Goal: Transaction & Acquisition: Download file/media

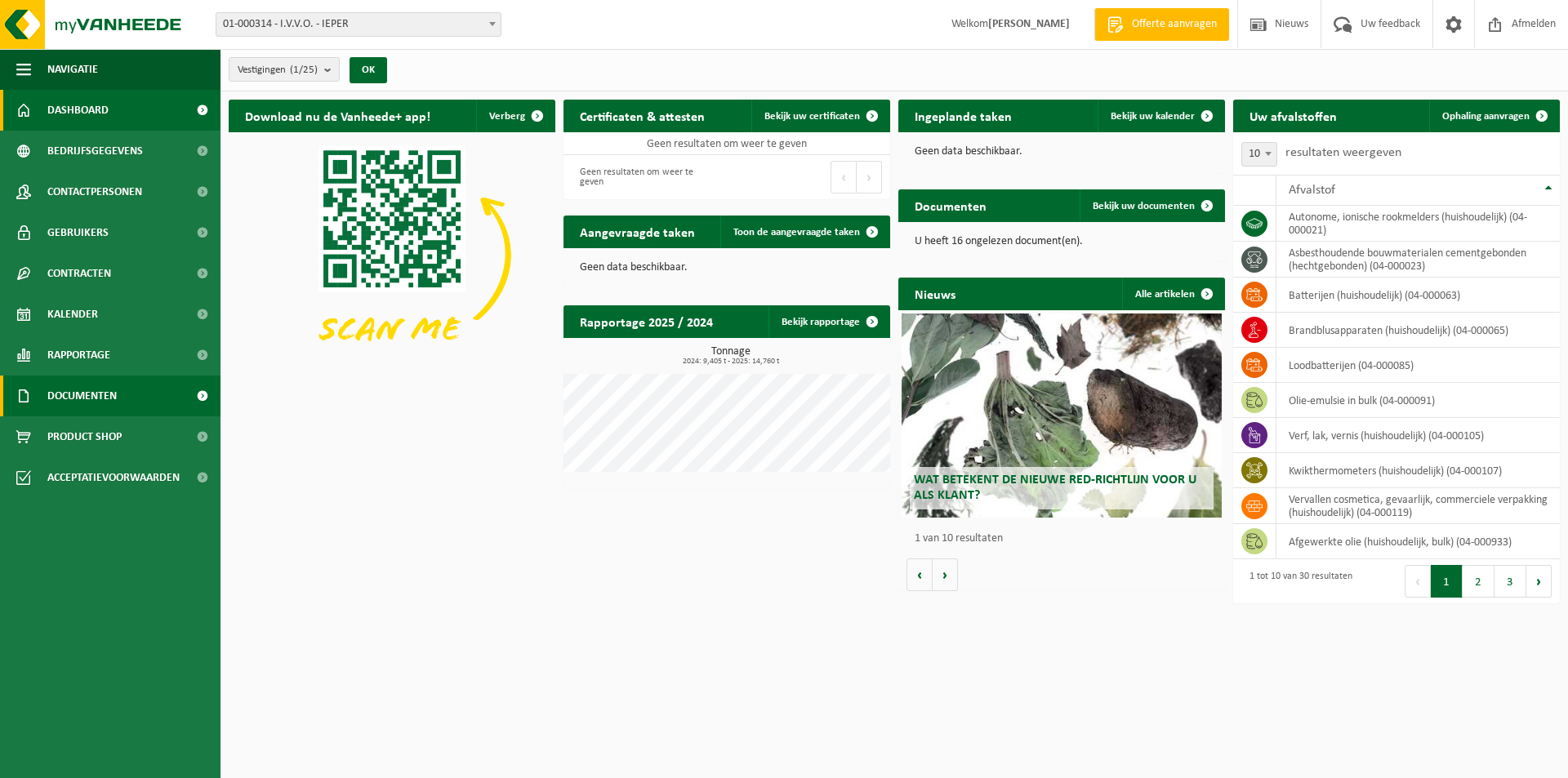
click at [103, 376] on span "Documenten" at bounding box center [82, 396] width 70 height 41
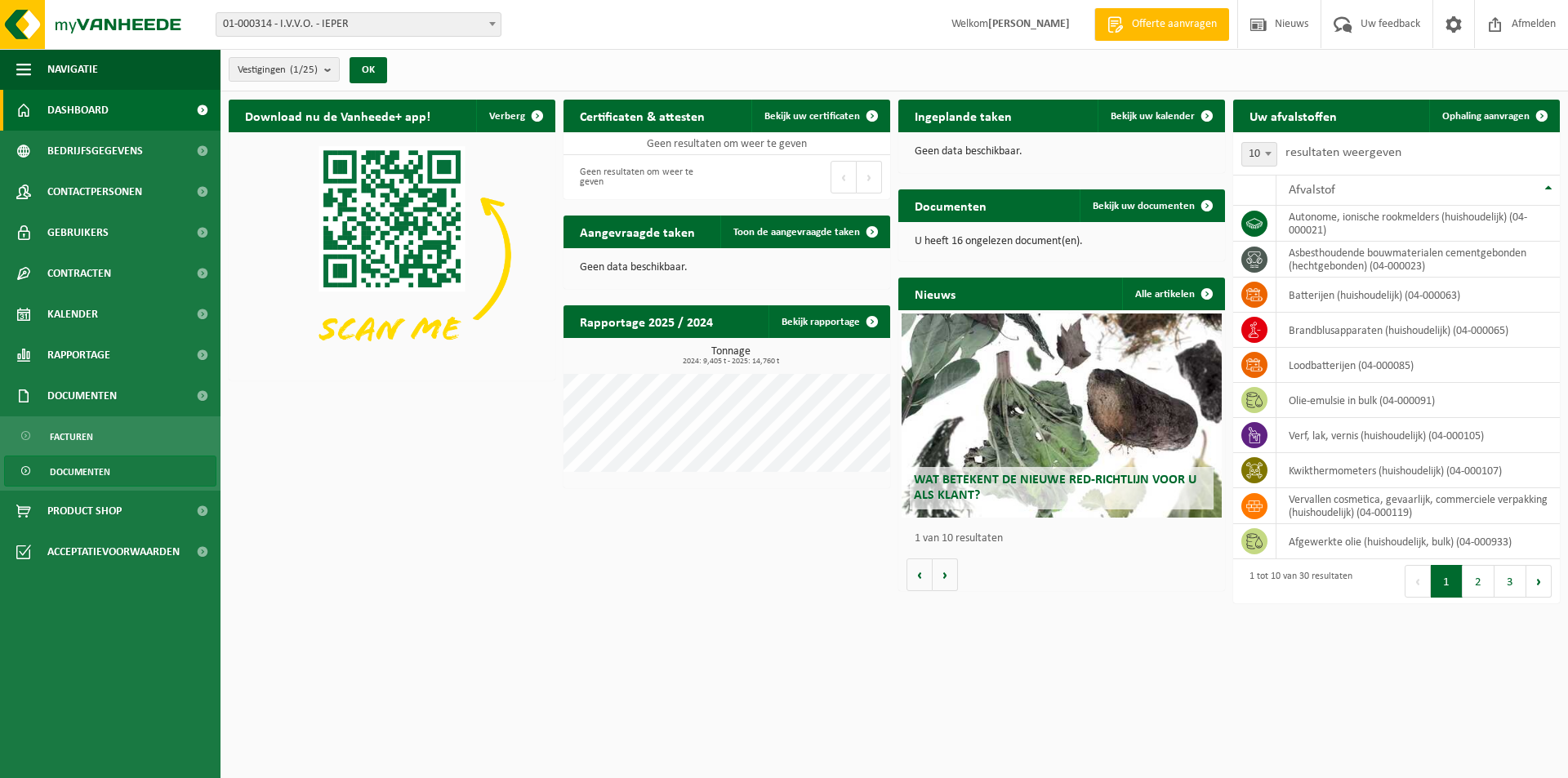
click at [116, 476] on link "Documenten" at bounding box center [110, 470] width 212 height 31
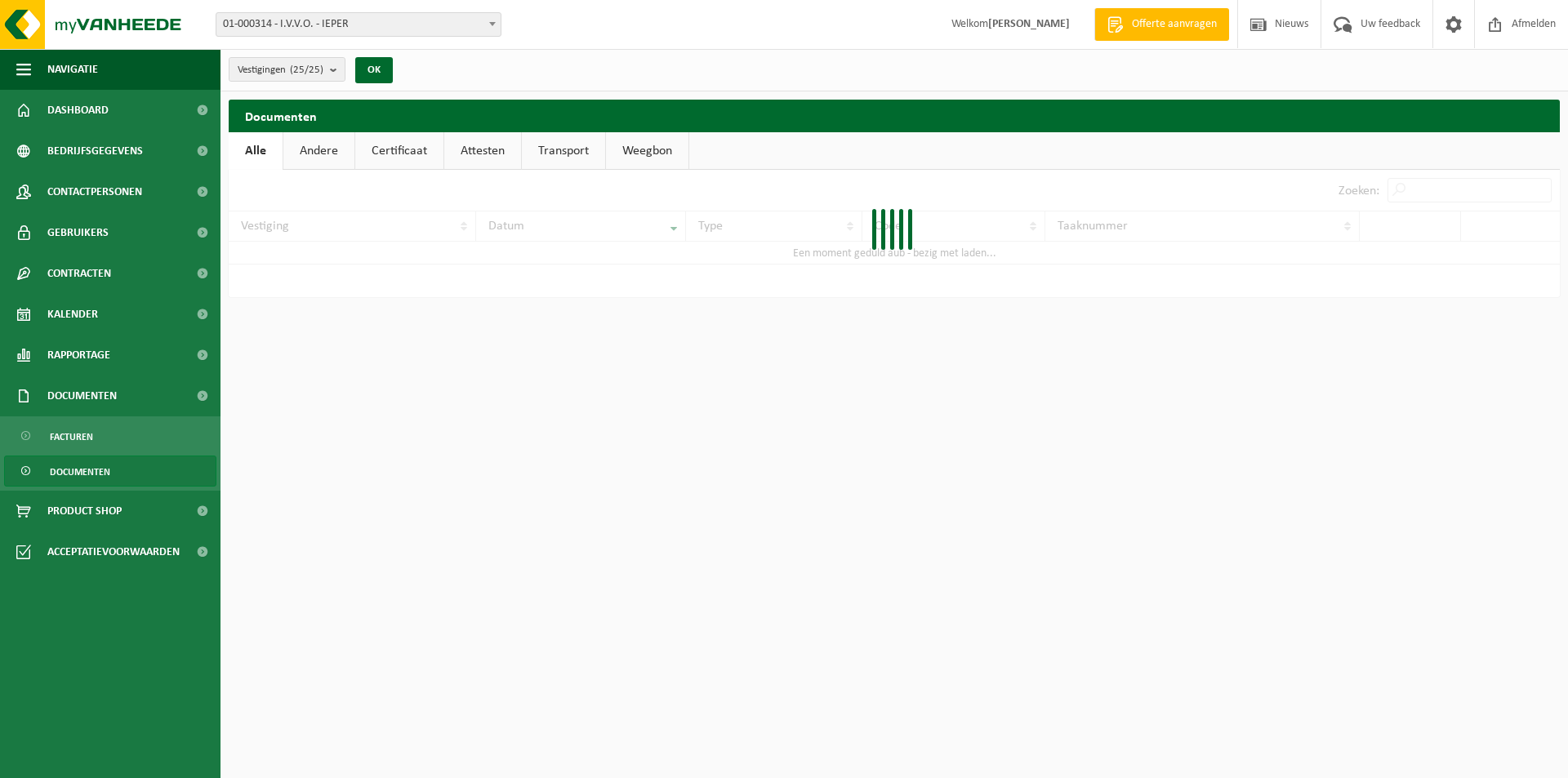
click at [679, 154] on link "Weegbon" at bounding box center [647, 151] width 83 height 37
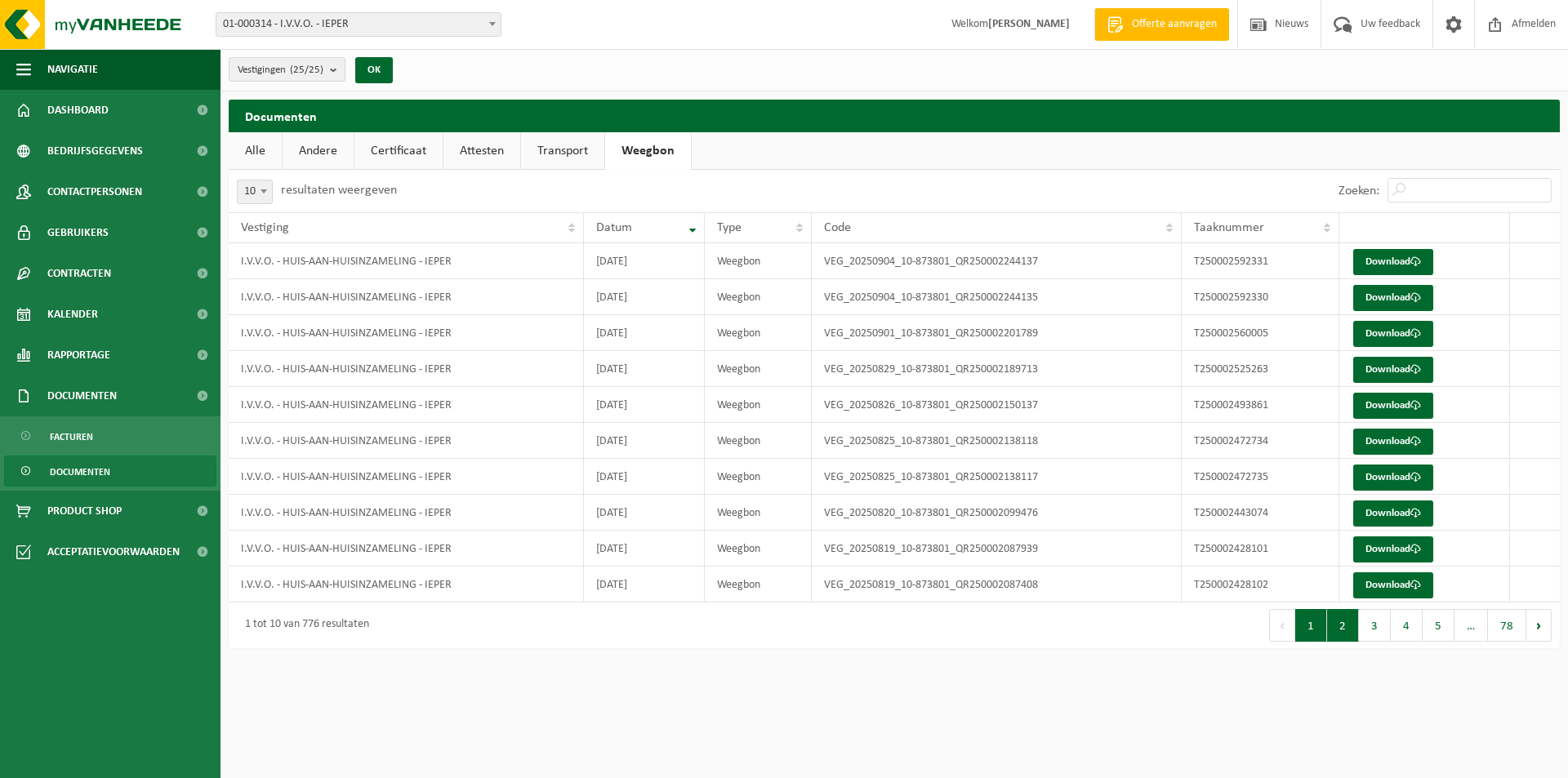
click at [1339, 634] on button "2" at bounding box center [1343, 625] width 31 height 32
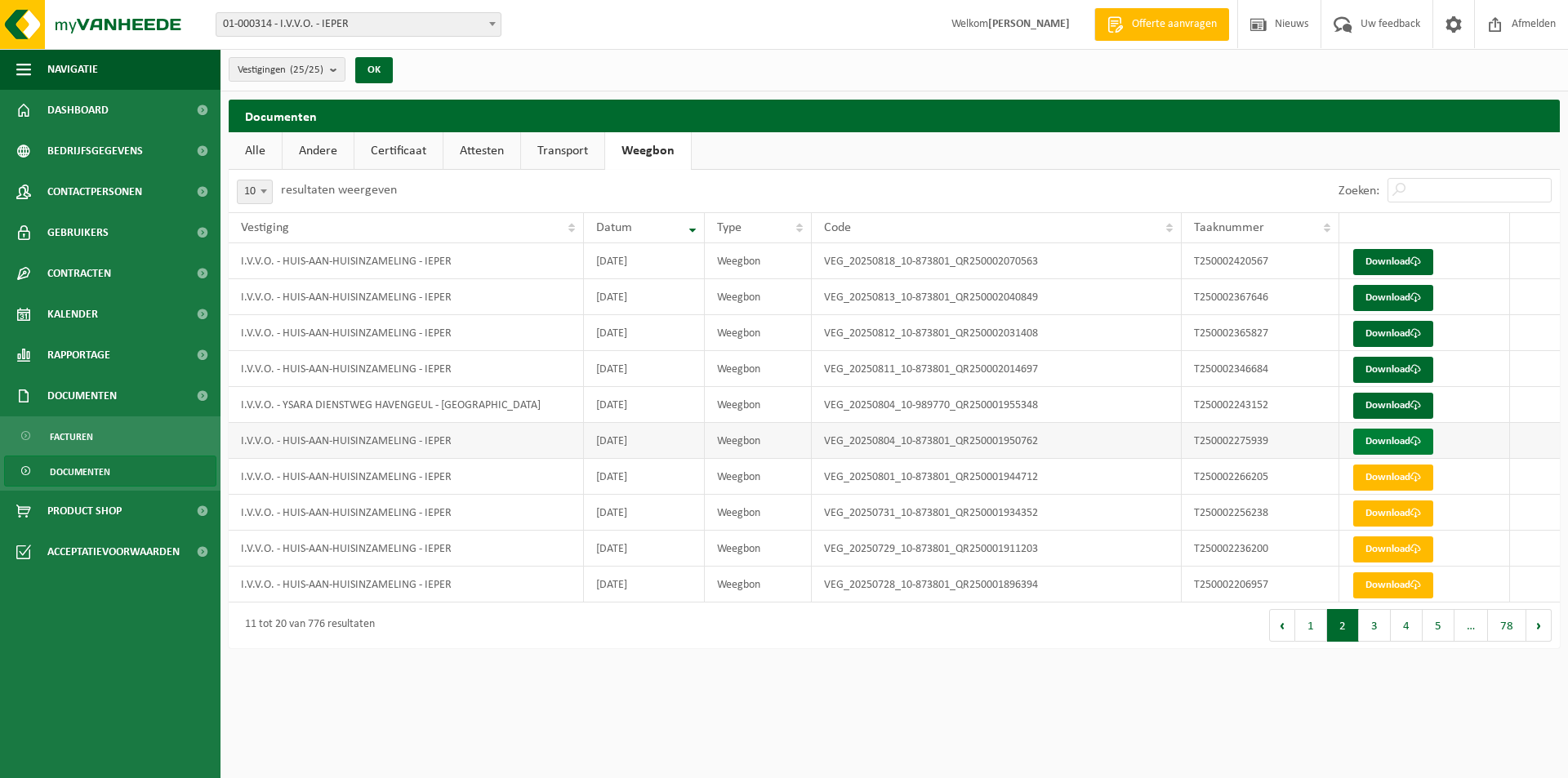
click at [1382, 435] on link "Download" at bounding box center [1392, 442] width 80 height 26
click at [1380, 409] on link "Download" at bounding box center [1392, 406] width 80 height 26
click at [1396, 370] on link "Download" at bounding box center [1392, 370] width 80 height 26
click at [1392, 338] on link "Download" at bounding box center [1392, 334] width 80 height 26
click at [1397, 296] on link "Download" at bounding box center [1392, 298] width 80 height 26
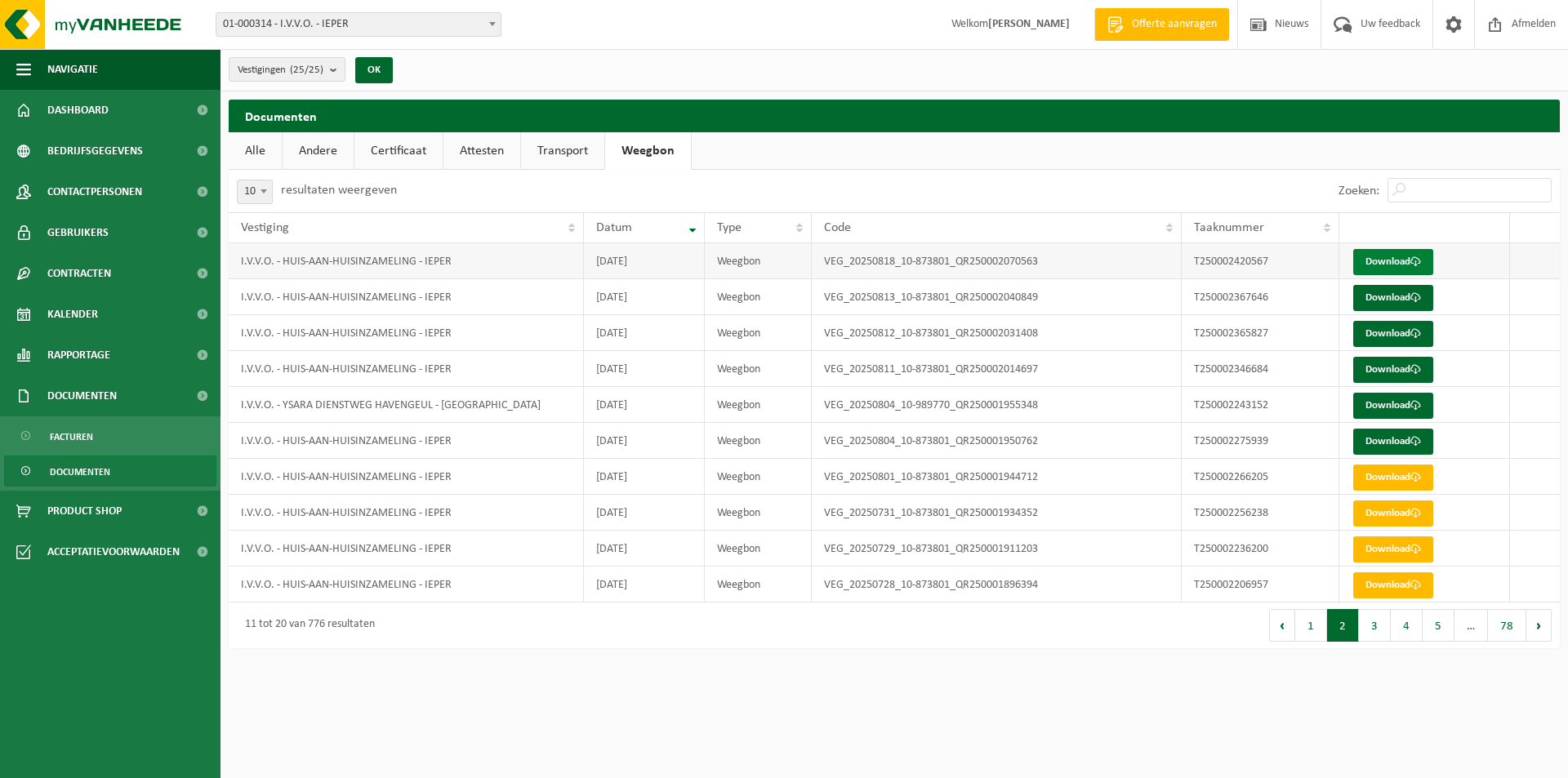
click at [1399, 268] on link "Download" at bounding box center [1392, 262] width 80 height 26
click at [1321, 635] on button "1" at bounding box center [1311, 625] width 31 height 32
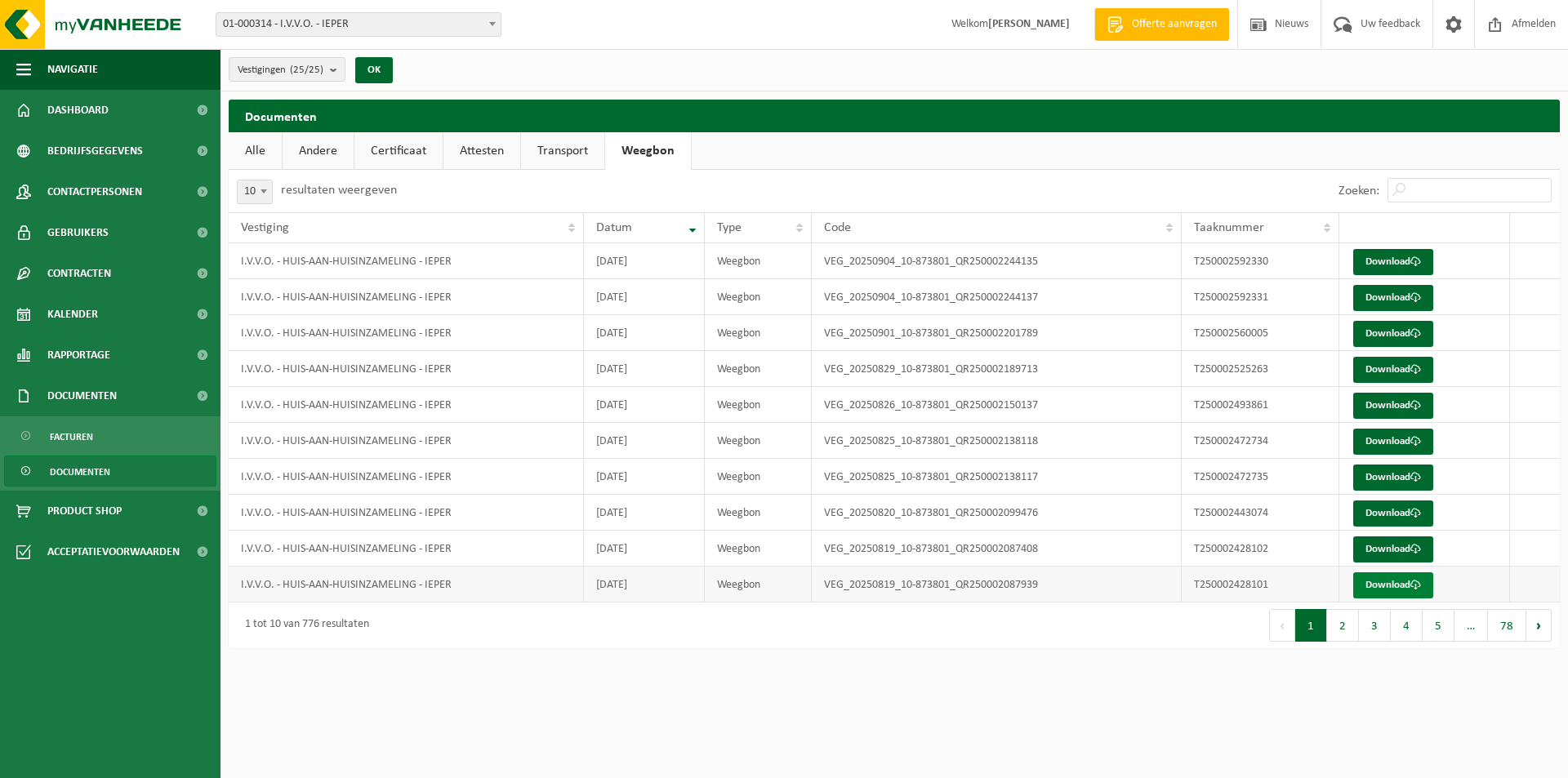
click at [1401, 593] on link "Download" at bounding box center [1392, 585] width 80 height 26
click at [1399, 558] on link "Download" at bounding box center [1392, 550] width 80 height 26
click at [1383, 511] on link "Download" at bounding box center [1392, 514] width 80 height 26
click at [1392, 474] on link "Download" at bounding box center [1392, 478] width 80 height 26
click at [1392, 446] on link "Download" at bounding box center [1392, 442] width 80 height 26
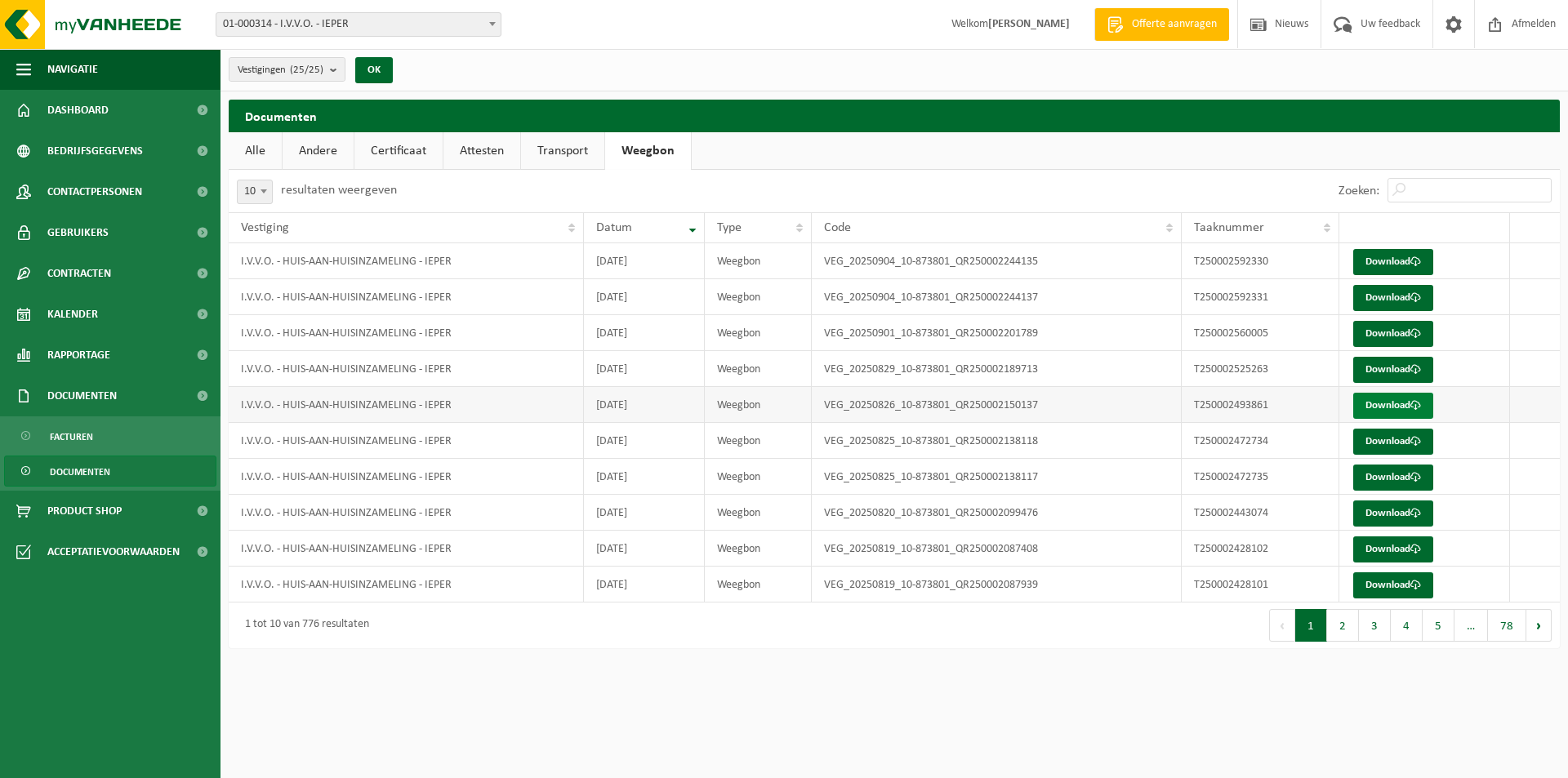
click at [1394, 413] on link "Download" at bounding box center [1392, 406] width 80 height 26
click at [1383, 377] on link "Download" at bounding box center [1392, 370] width 80 height 26
